Goal: Information Seeking & Learning: Learn about a topic

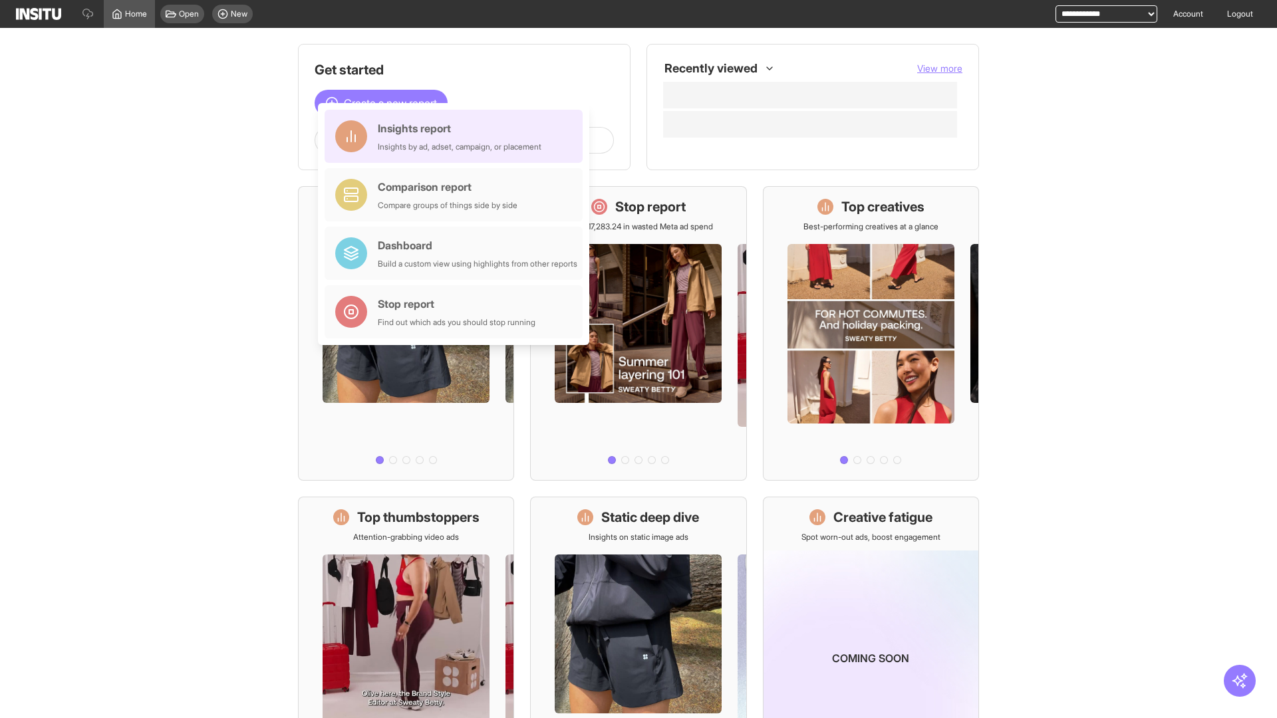
click at [457, 136] on div "Insights report Insights by ad, adset, campaign, or placement" at bounding box center [460, 136] width 164 height 32
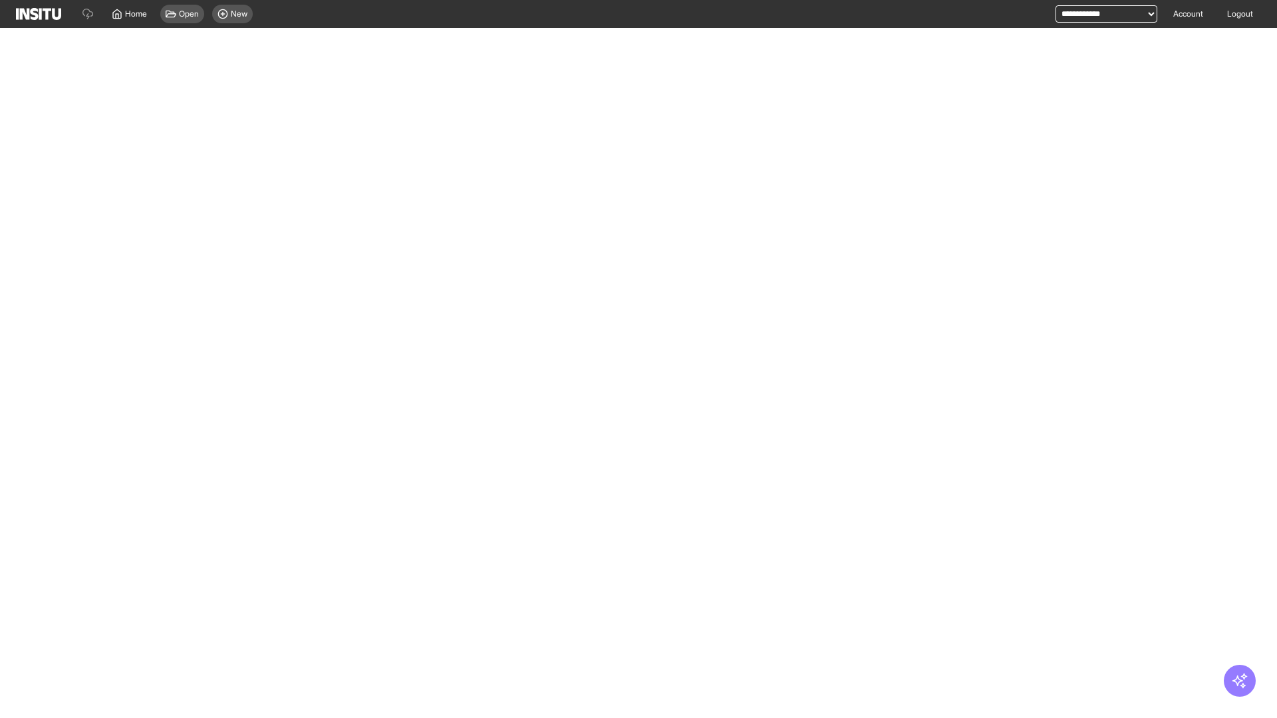
select select "**"
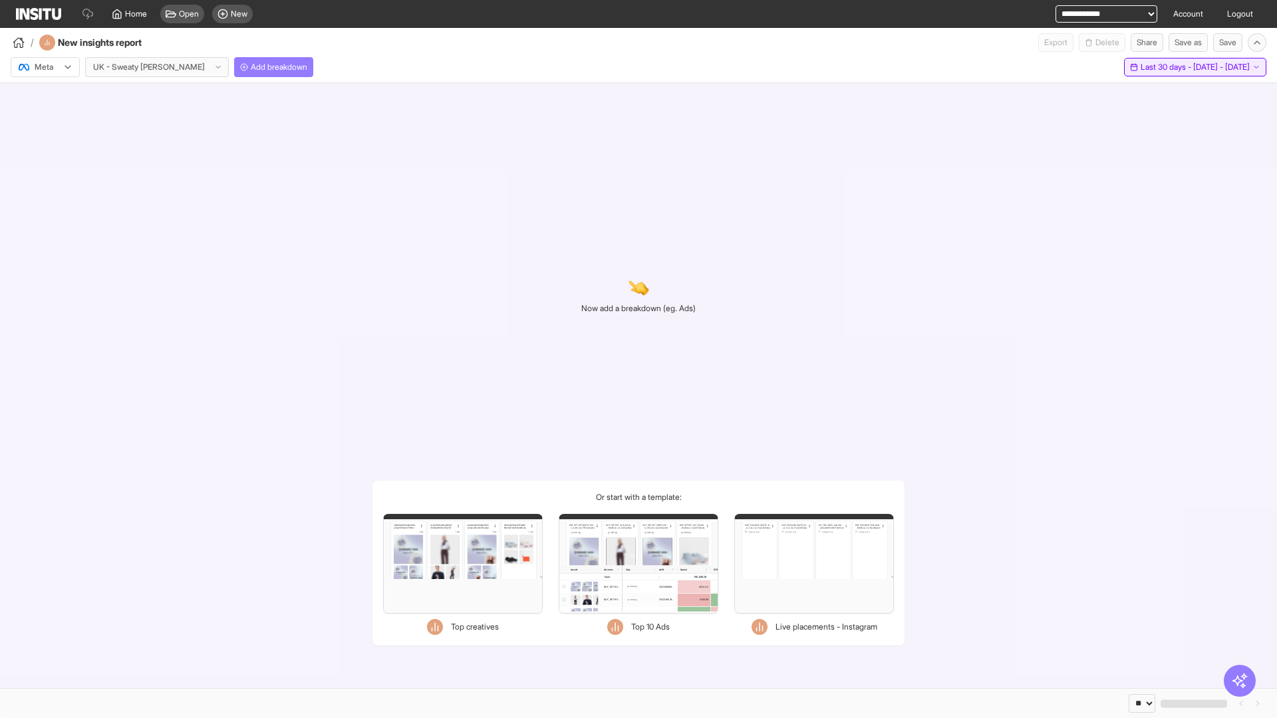
click at [1165, 67] on span "Last 30 days - [DATE] - [DATE]" at bounding box center [1195, 67] width 109 height 11
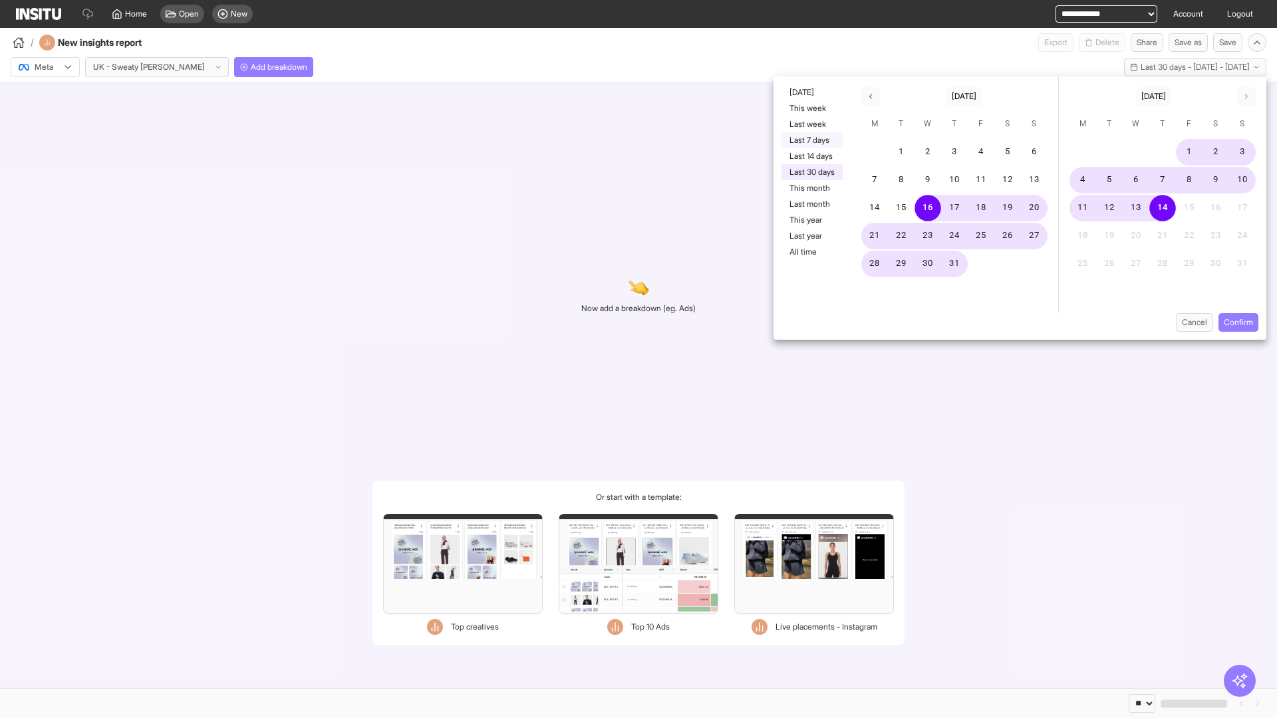
click at [811, 140] on button "Last 7 days" at bounding box center [812, 140] width 61 height 16
